Goal: Obtain resource: Obtain resource

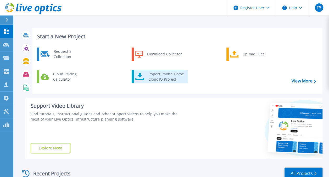
click at [154, 77] on div "Import Phone Home CloudIQ Project" at bounding box center [166, 76] width 41 height 10
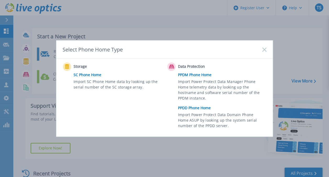
click at [190, 109] on link "PPDD Phone Home" at bounding box center [223, 108] width 91 height 8
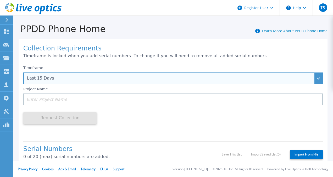
click at [131, 72] on div "Timeframe Last 15 Days Last 15 Days Last 2 Months Last 6 Months Last 1 Year Las…" at bounding box center [173, 74] width 300 height 19
click at [313, 77] on div "Last 15 Days" at bounding box center [173, 78] width 300 height 12
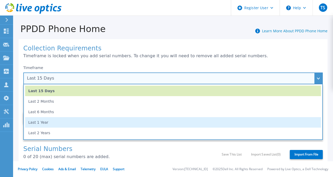
click at [158, 123] on li "Last 1 Year" at bounding box center [173, 122] width 296 height 10
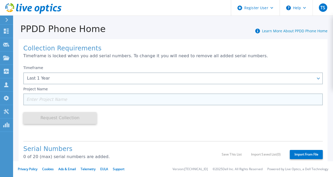
click at [128, 100] on input at bounding box center [173, 99] width 300 height 12
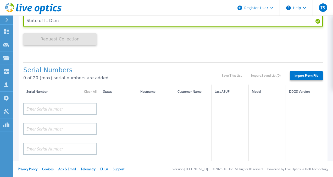
scroll to position [105, 0]
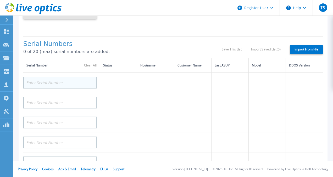
type input "State of IL DLm"
click at [56, 82] on input at bounding box center [59, 82] width 73 height 12
paste input "APX00222610600"
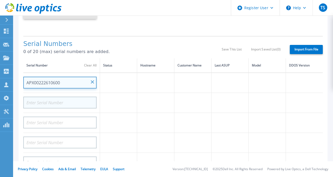
type input "APX00222610600"
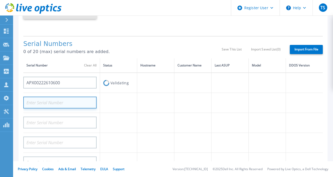
click at [58, 102] on input at bounding box center [59, 102] width 73 height 12
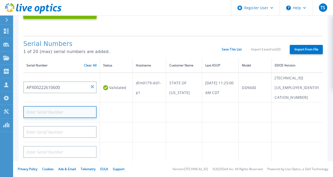
paste input "APX00222708134"
type input "APX00222708134"
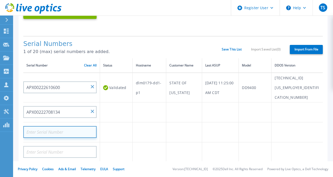
click at [53, 126] on input at bounding box center [59, 132] width 73 height 12
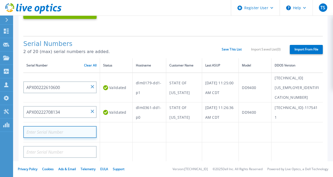
paste input "APX00222613365"
type input "APX00222613365"
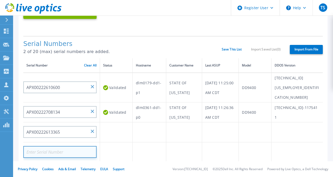
click at [80, 146] on input at bounding box center [59, 152] width 73 height 12
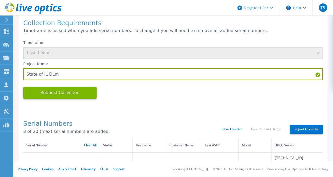
scroll to position [0, 0]
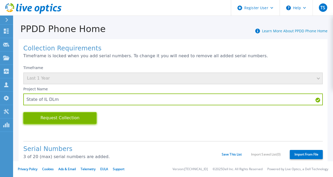
click at [70, 117] on button "Request Collection" at bounding box center [59, 118] width 73 height 12
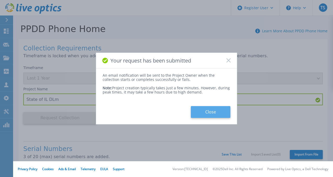
click at [208, 109] on button "Close" at bounding box center [211, 112] width 40 height 12
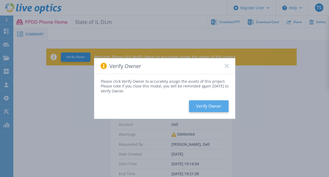
click at [203, 106] on button "Verify Owner" at bounding box center [209, 106] width 40 height 12
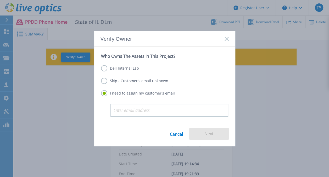
click at [103, 81] on label "Skip - Customer's email unknown" at bounding box center [134, 81] width 67 height 6
click at [0, 0] on input "Skip - Customer's email unknown" at bounding box center [0, 0] width 0 height 0
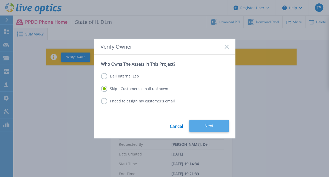
click at [206, 123] on button "Next" at bounding box center [209, 126] width 40 height 12
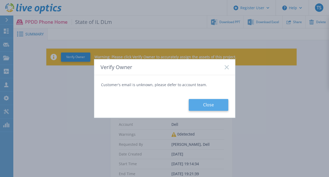
click at [209, 103] on button "Close" at bounding box center [209, 105] width 40 height 12
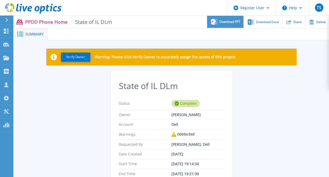
click at [233, 21] on span "Download PPT" at bounding box center [230, 21] width 21 height 3
